Goal: Task Accomplishment & Management: Use online tool/utility

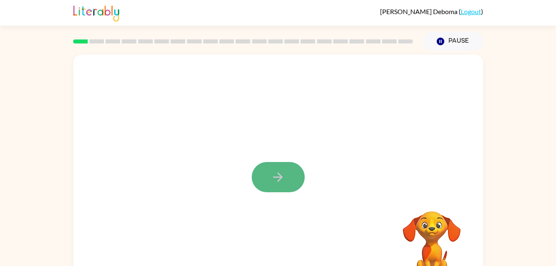
click at [273, 172] on icon "button" at bounding box center [278, 177] width 14 height 14
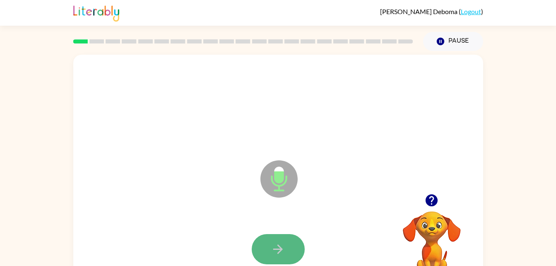
click at [286, 249] on button "button" at bounding box center [278, 249] width 53 height 30
click at [276, 250] on icon "button" at bounding box center [278, 249] width 14 height 14
click at [262, 245] on button "button" at bounding box center [278, 249] width 53 height 30
click at [288, 248] on button "button" at bounding box center [278, 249] width 53 height 30
click at [289, 238] on button "button" at bounding box center [278, 249] width 53 height 30
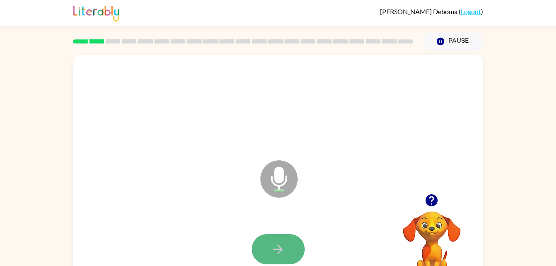
click at [269, 247] on button "button" at bounding box center [278, 249] width 53 height 30
click at [269, 246] on button "button" at bounding box center [278, 249] width 53 height 30
click at [271, 247] on icon "button" at bounding box center [278, 249] width 14 height 14
click at [269, 247] on button "button" at bounding box center [278, 249] width 53 height 30
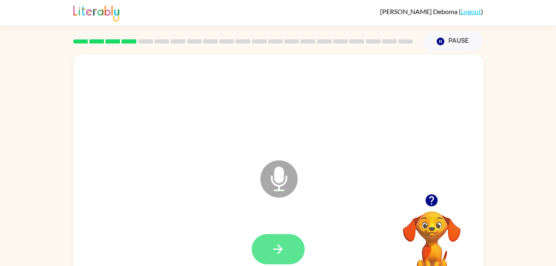
click at [266, 241] on button "button" at bounding box center [278, 249] width 53 height 30
click at [277, 243] on icon "button" at bounding box center [278, 249] width 14 height 14
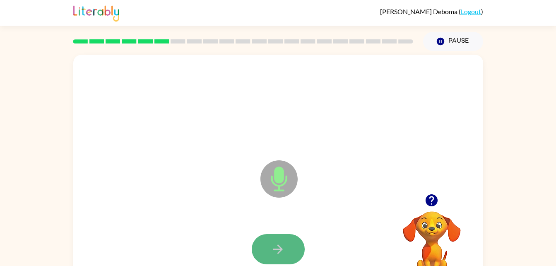
click at [277, 243] on icon "button" at bounding box center [278, 249] width 14 height 14
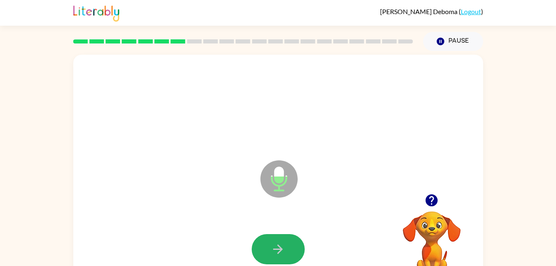
click at [277, 243] on icon "button" at bounding box center [278, 249] width 14 height 14
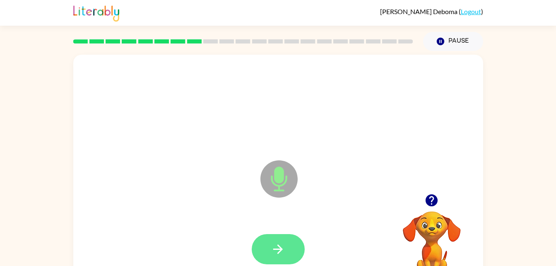
click at [277, 241] on button "button" at bounding box center [278, 249] width 53 height 30
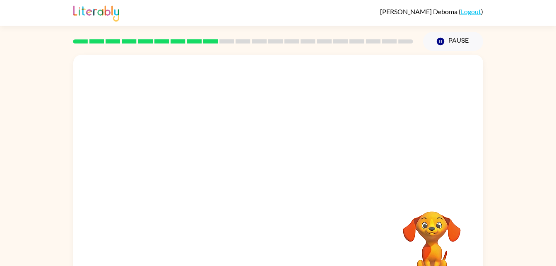
click at [277, 241] on div "Your browser must support playing .mp4 files to use Literably. Please try using…" at bounding box center [278, 173] width 410 height 236
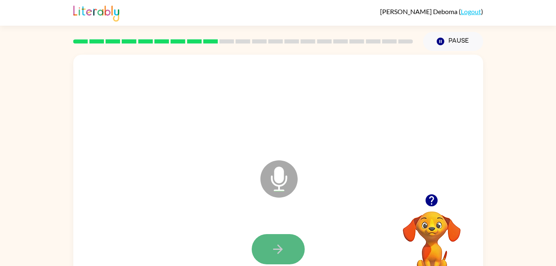
drag, startPoint x: 292, startPoint y: 235, endPoint x: 275, endPoint y: 245, distance: 19.7
click at [275, 245] on button "button" at bounding box center [278, 249] width 53 height 30
click at [276, 235] on button "button" at bounding box center [278, 249] width 53 height 30
drag, startPoint x: 276, startPoint y: 235, endPoint x: 158, endPoint y: 159, distance: 140.2
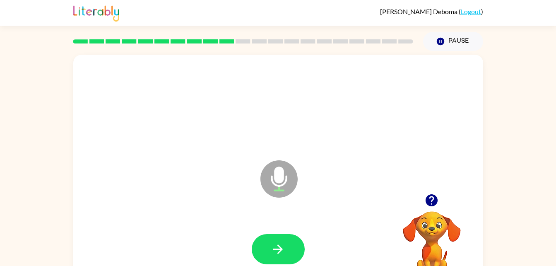
click at [158, 159] on div "Microphone The Microphone is here when it is your turn to talk" at bounding box center [258, 158] width 353 height 30
click at [269, 248] on button "button" at bounding box center [278, 249] width 53 height 30
click at [269, 244] on button "button" at bounding box center [278, 249] width 53 height 30
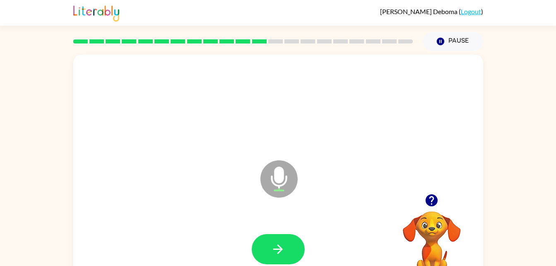
click at [269, 244] on button "button" at bounding box center [278, 249] width 53 height 30
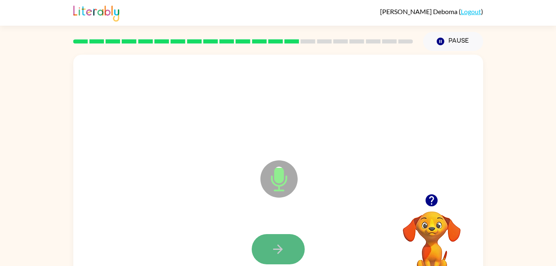
click at [268, 241] on button "button" at bounding box center [278, 249] width 53 height 30
click at [267, 242] on button "button" at bounding box center [278, 249] width 53 height 30
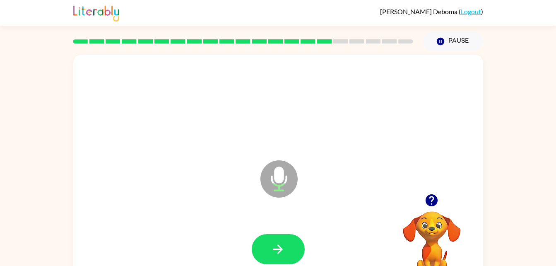
click at [267, 242] on button "button" at bounding box center [278, 249] width 53 height 30
drag, startPoint x: 267, startPoint y: 242, endPoint x: 130, endPoint y: 192, distance: 145.2
click at [130, 192] on div "Microphone The Microphone is here when it is your turn to talk" at bounding box center [278, 173] width 410 height 236
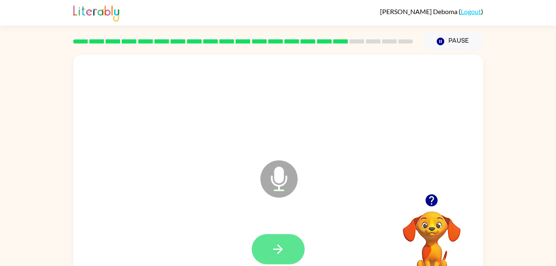
click at [290, 252] on button "button" at bounding box center [278, 249] width 53 height 30
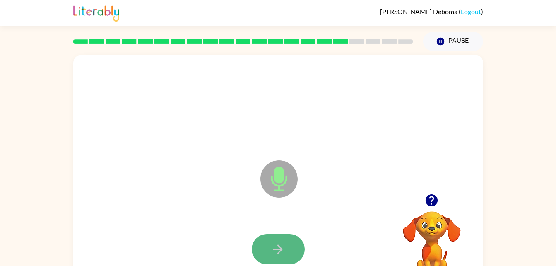
click at [292, 242] on button "button" at bounding box center [278, 249] width 53 height 30
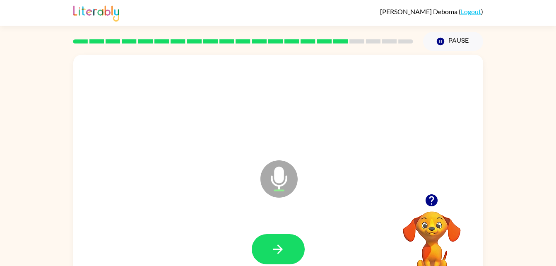
drag, startPoint x: 292, startPoint y: 242, endPoint x: 201, endPoint y: 213, distance: 95.5
click at [201, 213] on div "Microphone The Microphone is here when it is your turn to talk" at bounding box center [278, 173] width 410 height 236
click at [275, 250] on icon "button" at bounding box center [278, 249] width 14 height 14
click at [269, 247] on button "button" at bounding box center [278, 249] width 53 height 30
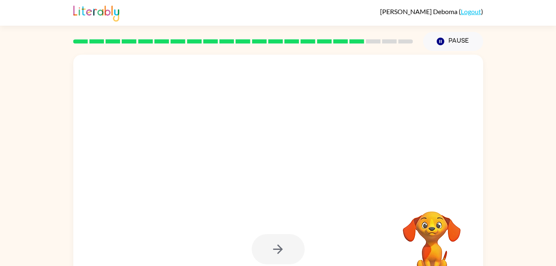
click at [269, 247] on div at bounding box center [278, 249] width 53 height 30
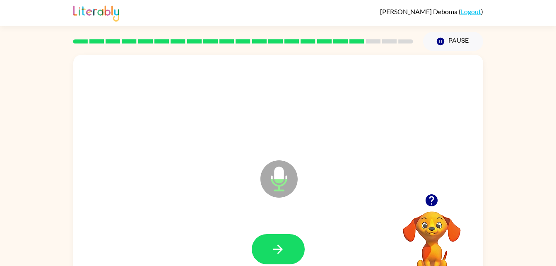
click at [269, 247] on button "button" at bounding box center [278, 249] width 53 height 30
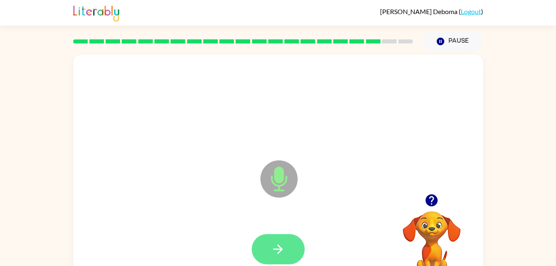
click at [270, 249] on button "button" at bounding box center [278, 249] width 53 height 30
drag, startPoint x: 223, startPoint y: 240, endPoint x: 343, endPoint y: 254, distance: 120.3
click at [225, 240] on div at bounding box center [278, 249] width 393 height 68
click at [283, 250] on icon "button" at bounding box center [278, 249] width 14 height 14
click at [296, 243] on button "button" at bounding box center [278, 249] width 53 height 30
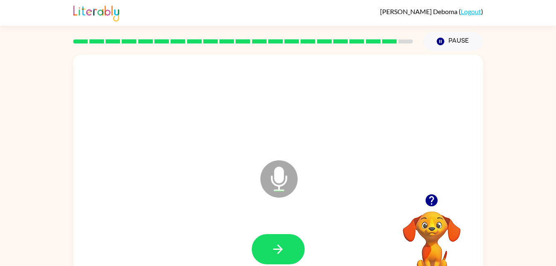
drag, startPoint x: 296, startPoint y: 243, endPoint x: 207, endPoint y: 215, distance: 93.5
click at [207, 215] on div at bounding box center [278, 249] width 393 height 68
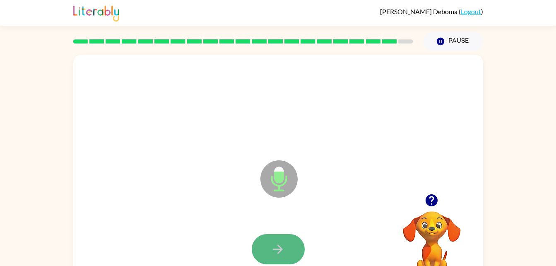
click at [269, 248] on button "button" at bounding box center [278, 249] width 53 height 30
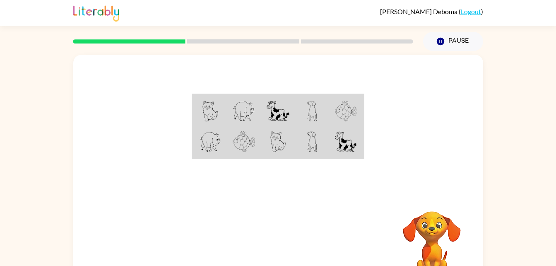
drag, startPoint x: 0, startPoint y: 0, endPoint x: 245, endPoint y: 255, distance: 353.9
click at [245, 255] on div "Your browser must support playing .mp4 files to use Literably. Please try using…" at bounding box center [278, 173] width 410 height 236
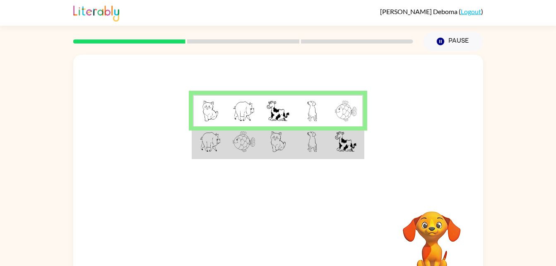
click at [310, 226] on div "Your browser must support playing .mp4 files to use Literably. Please try using…" at bounding box center [278, 244] width 410 height 93
click at [281, 151] on img at bounding box center [278, 141] width 16 height 21
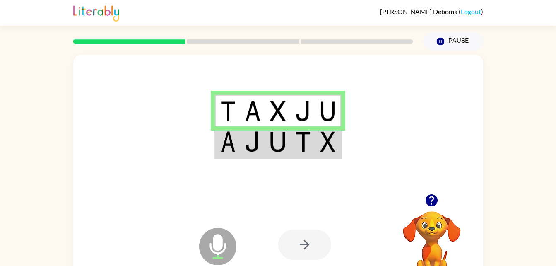
click at [309, 243] on div at bounding box center [304, 244] width 53 height 30
click at [294, 245] on div at bounding box center [304, 244] width 53 height 30
click at [297, 242] on div at bounding box center [304, 244] width 53 height 30
click at [252, 161] on div at bounding box center [278, 124] width 410 height 139
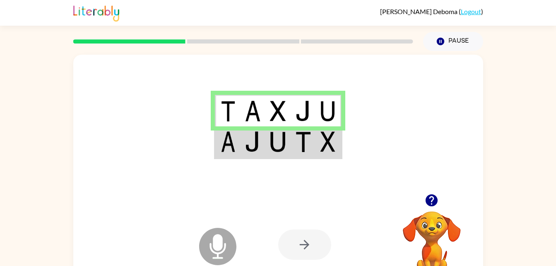
click at [258, 148] on img at bounding box center [253, 141] width 16 height 21
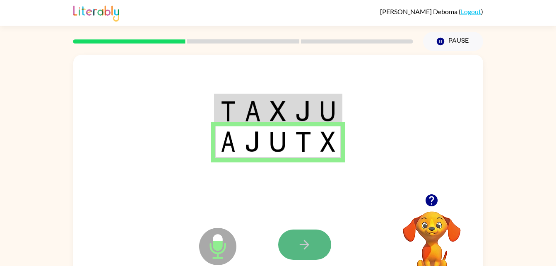
click at [306, 247] on icon "button" at bounding box center [305, 245] width 10 height 10
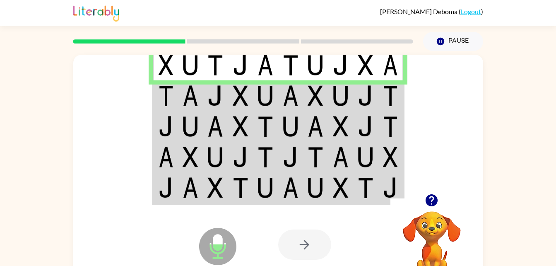
click at [185, 96] on img at bounding box center [191, 95] width 16 height 21
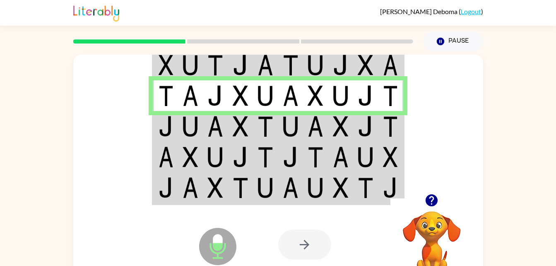
click at [183, 135] on img at bounding box center [191, 126] width 16 height 21
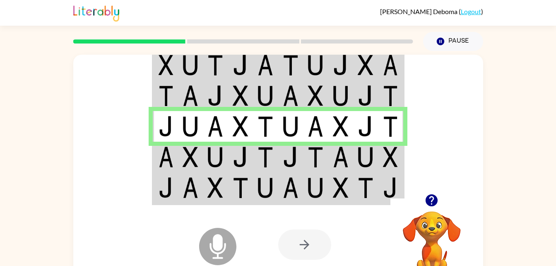
click at [200, 155] on td at bounding box center [190, 157] width 25 height 31
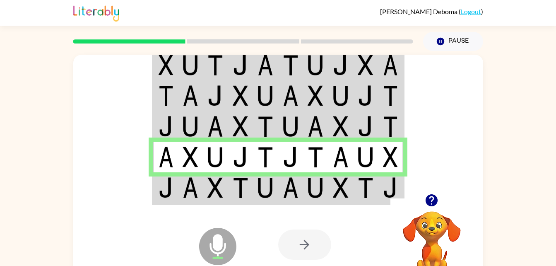
click at [202, 182] on td at bounding box center [190, 188] width 25 height 32
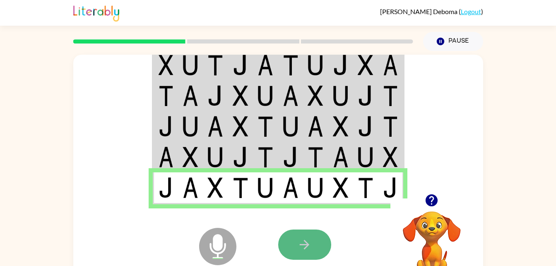
click at [294, 243] on button "button" at bounding box center [304, 244] width 53 height 30
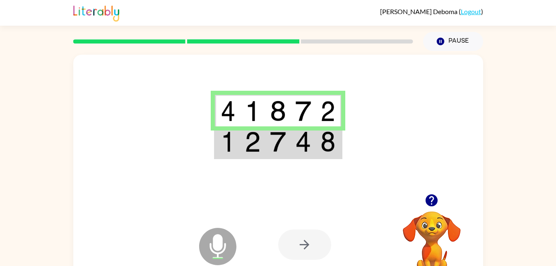
click at [231, 136] on img at bounding box center [228, 141] width 15 height 21
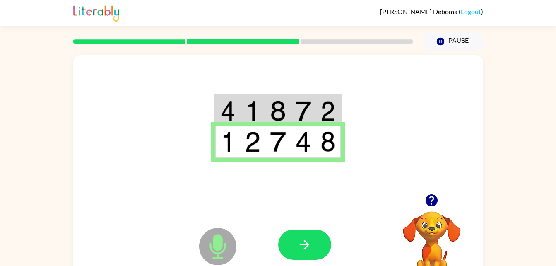
drag, startPoint x: 318, startPoint y: 247, endPoint x: 323, endPoint y: 287, distance: 40.4
click at [323, 265] on html "[PERSON_NAME] ( Logout ) Pause Pause Microphone The Microphone is here when it …" at bounding box center [278, 145] width 556 height 291
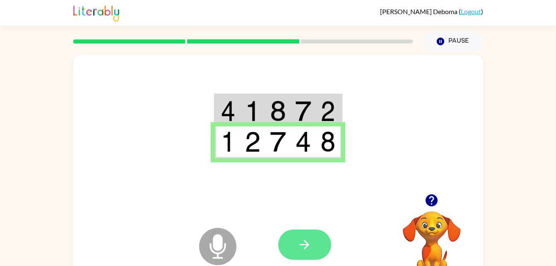
click at [298, 238] on icon "button" at bounding box center [304, 244] width 14 height 14
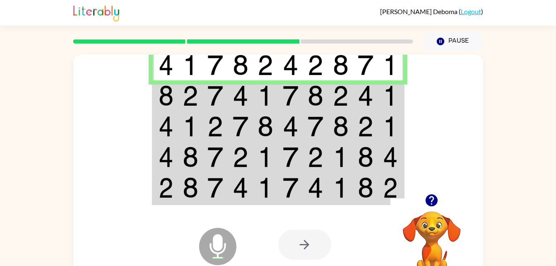
click at [169, 85] on img at bounding box center [166, 95] width 15 height 21
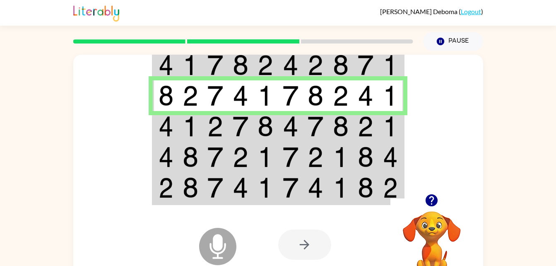
click at [160, 134] on img at bounding box center [166, 126] width 15 height 21
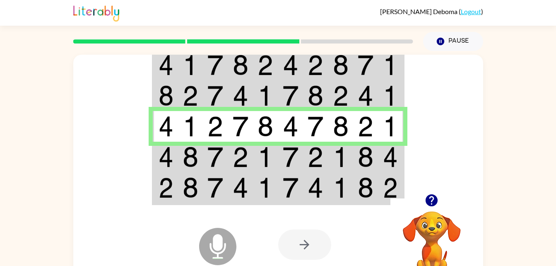
click at [156, 149] on td at bounding box center [165, 157] width 25 height 31
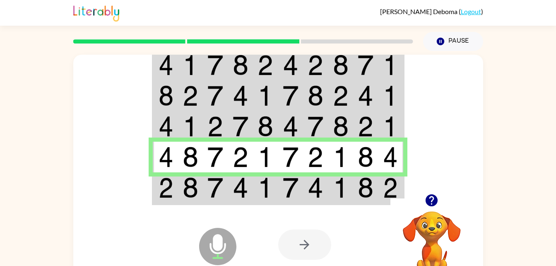
click at [168, 189] on img at bounding box center [166, 187] width 15 height 21
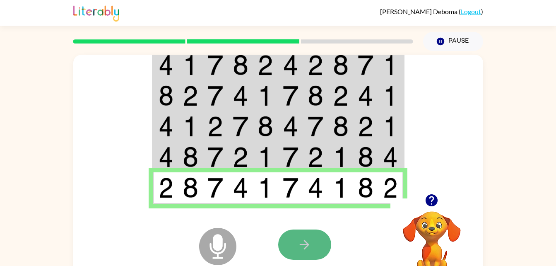
click at [290, 240] on button "button" at bounding box center [304, 244] width 53 height 30
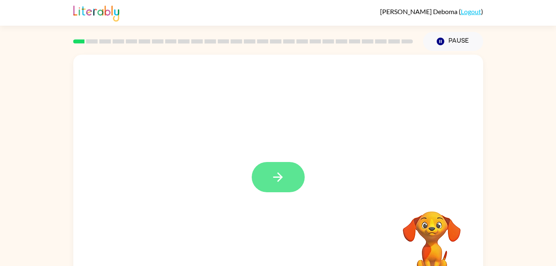
click at [291, 180] on button "button" at bounding box center [278, 177] width 53 height 30
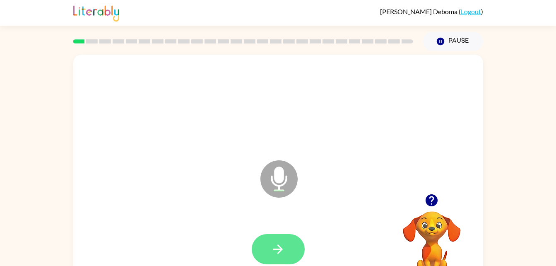
click at [262, 245] on button "button" at bounding box center [278, 249] width 53 height 30
click at [274, 247] on icon "button" at bounding box center [278, 249] width 14 height 14
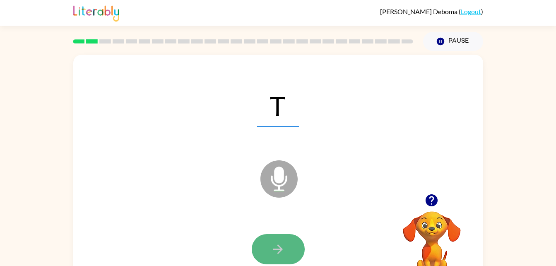
click at [293, 234] on button "button" at bounding box center [278, 249] width 53 height 30
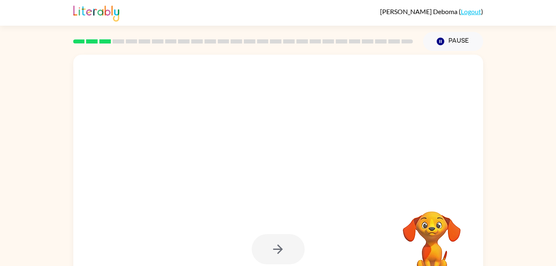
drag, startPoint x: 408, startPoint y: 179, endPoint x: 398, endPoint y: 137, distance: 43.5
drag, startPoint x: 555, startPoint y: 199, endPoint x: 551, endPoint y: 170, distance: 29.7
click at [551, 170] on div "Your browser must support playing .mp4 files to use Literably. Please try using…" at bounding box center [278, 171] width 556 height 240
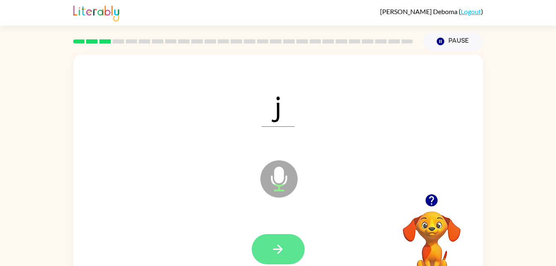
click at [283, 242] on icon "button" at bounding box center [278, 249] width 14 height 14
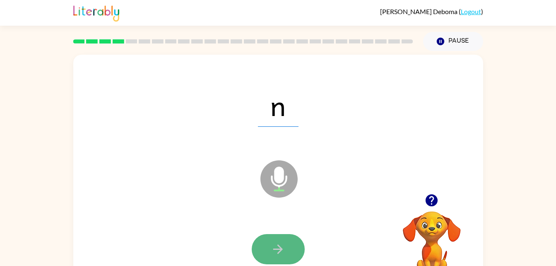
click at [292, 239] on button "button" at bounding box center [278, 249] width 53 height 30
click at [283, 243] on icon "button" at bounding box center [278, 249] width 14 height 14
click at [286, 257] on button "button" at bounding box center [278, 249] width 53 height 30
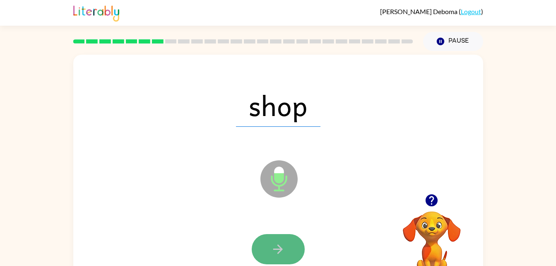
click at [285, 243] on button "button" at bounding box center [278, 249] width 53 height 30
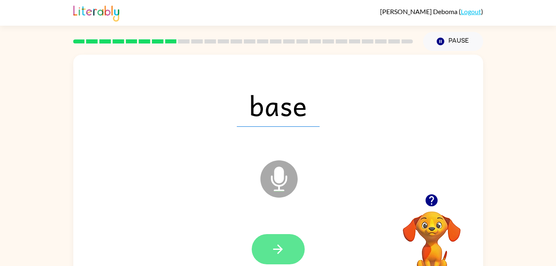
click at [284, 247] on icon "button" at bounding box center [278, 249] width 14 height 14
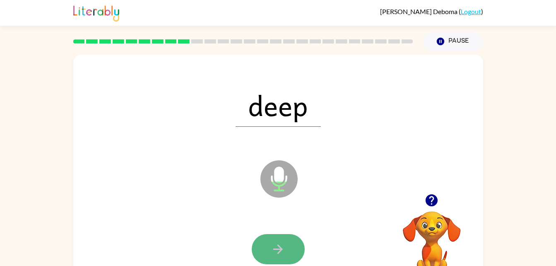
click at [283, 238] on button "button" at bounding box center [278, 249] width 53 height 30
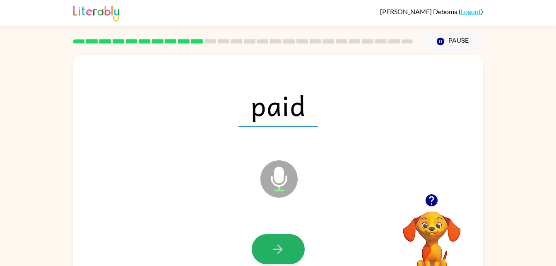
click at [283, 238] on button "button" at bounding box center [278, 249] width 53 height 30
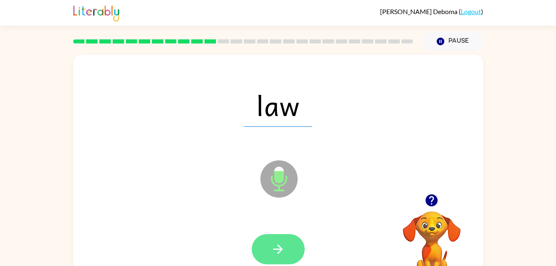
click at [282, 252] on icon "button" at bounding box center [278, 249] width 14 height 14
click at [283, 247] on icon "button" at bounding box center [278, 249] width 14 height 14
click at [279, 237] on button "button" at bounding box center [278, 249] width 53 height 30
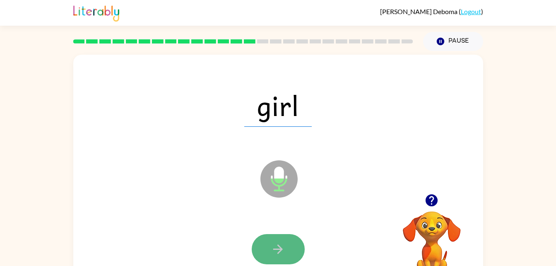
click at [283, 245] on icon "button" at bounding box center [278, 249] width 14 height 14
click at [285, 250] on button "button" at bounding box center [278, 249] width 53 height 30
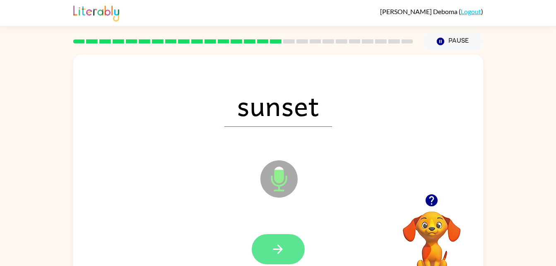
click at [276, 243] on icon "button" at bounding box center [278, 249] width 14 height 14
click at [283, 240] on button "button" at bounding box center [278, 249] width 53 height 30
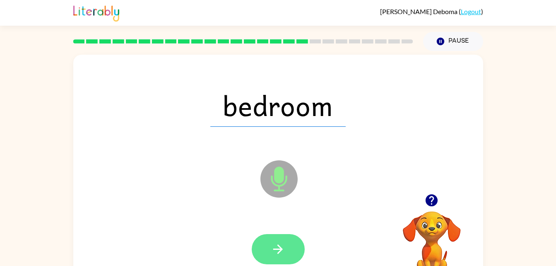
click at [274, 235] on button "button" at bounding box center [278, 249] width 53 height 30
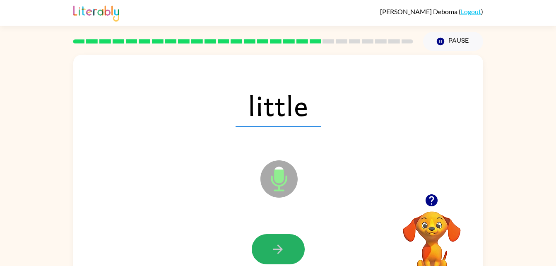
click at [274, 235] on button "button" at bounding box center [278, 249] width 53 height 30
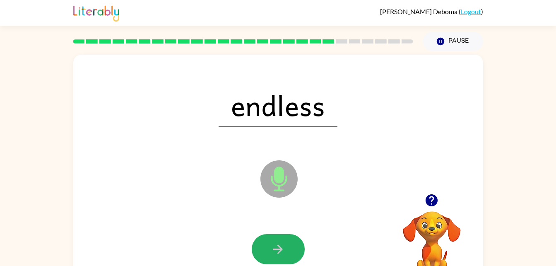
click at [274, 232] on div at bounding box center [278, 249] width 393 height 68
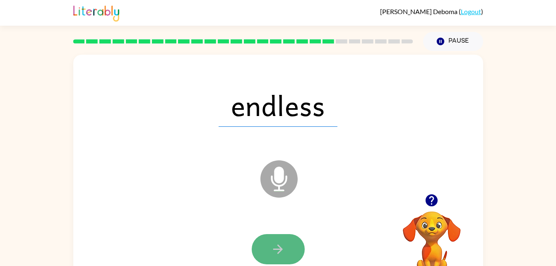
click at [273, 242] on icon "button" at bounding box center [278, 249] width 14 height 14
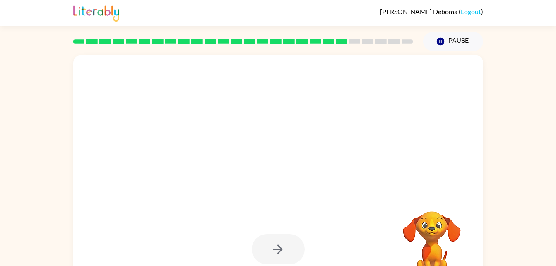
click at [282, 226] on div at bounding box center [278, 249] width 393 height 68
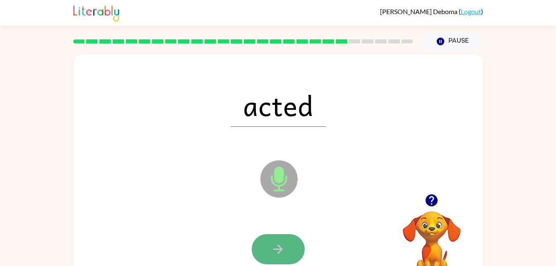
click at [280, 238] on button "button" at bounding box center [278, 249] width 53 height 30
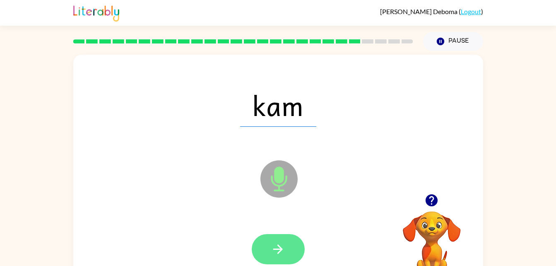
click at [285, 246] on icon "button" at bounding box center [278, 249] width 14 height 14
click at [286, 243] on button "button" at bounding box center [278, 249] width 53 height 30
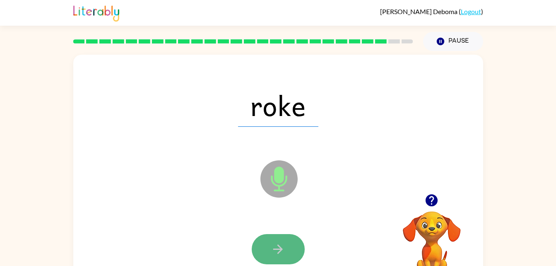
click at [284, 247] on icon "button" at bounding box center [278, 249] width 14 height 14
click at [283, 248] on icon "button" at bounding box center [278, 249] width 14 height 14
